Goal: Transaction & Acquisition: Obtain resource

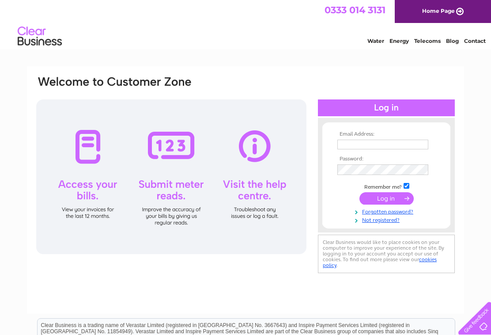
click at [383, 149] on input "text" at bounding box center [382, 145] width 91 height 10
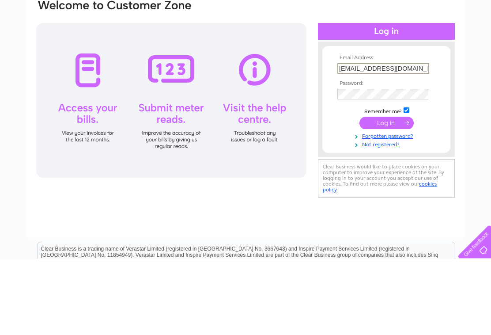
type input "[EMAIL_ADDRESS][DOMAIN_NAME]"
click at [390, 193] on input "submit" at bounding box center [386, 199] width 54 height 12
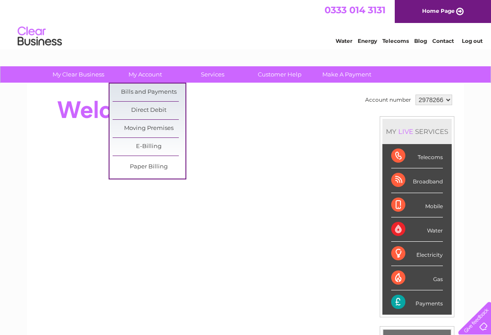
click at [159, 92] on link "Bills and Payments" at bounding box center [149, 92] width 73 height 18
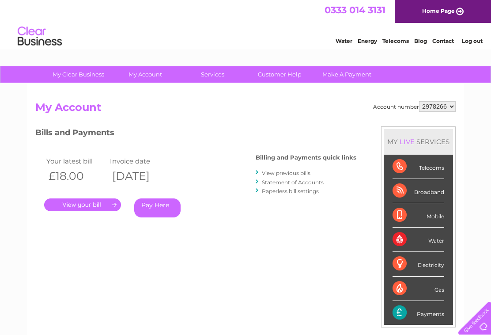
click at [78, 204] on link "." at bounding box center [82, 204] width 77 height 13
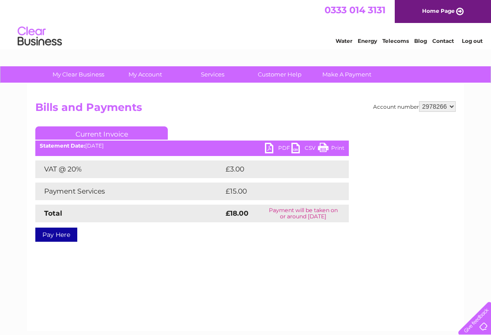
click at [271, 149] on link "PDF" at bounding box center [278, 149] width 26 height 13
